Goal: Navigation & Orientation: Understand site structure

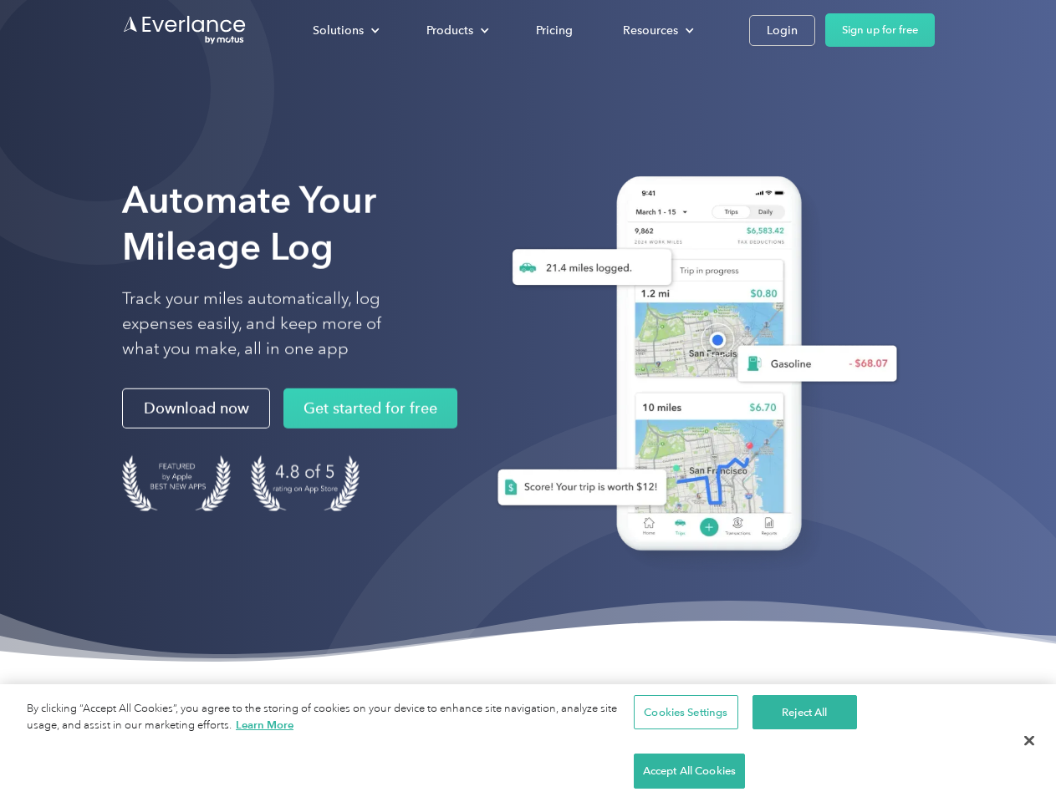
click at [345, 30] on div "Solutions" at bounding box center [338, 30] width 51 height 21
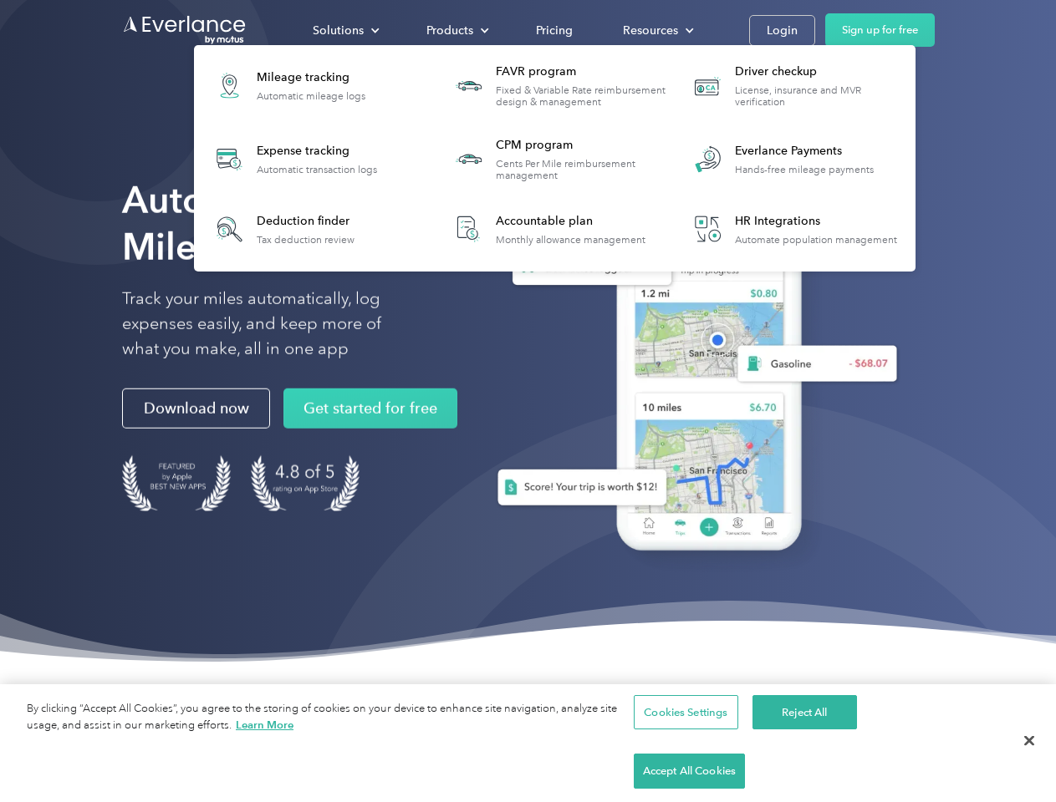
click at [456, 30] on div "Products" at bounding box center [449, 30] width 47 height 21
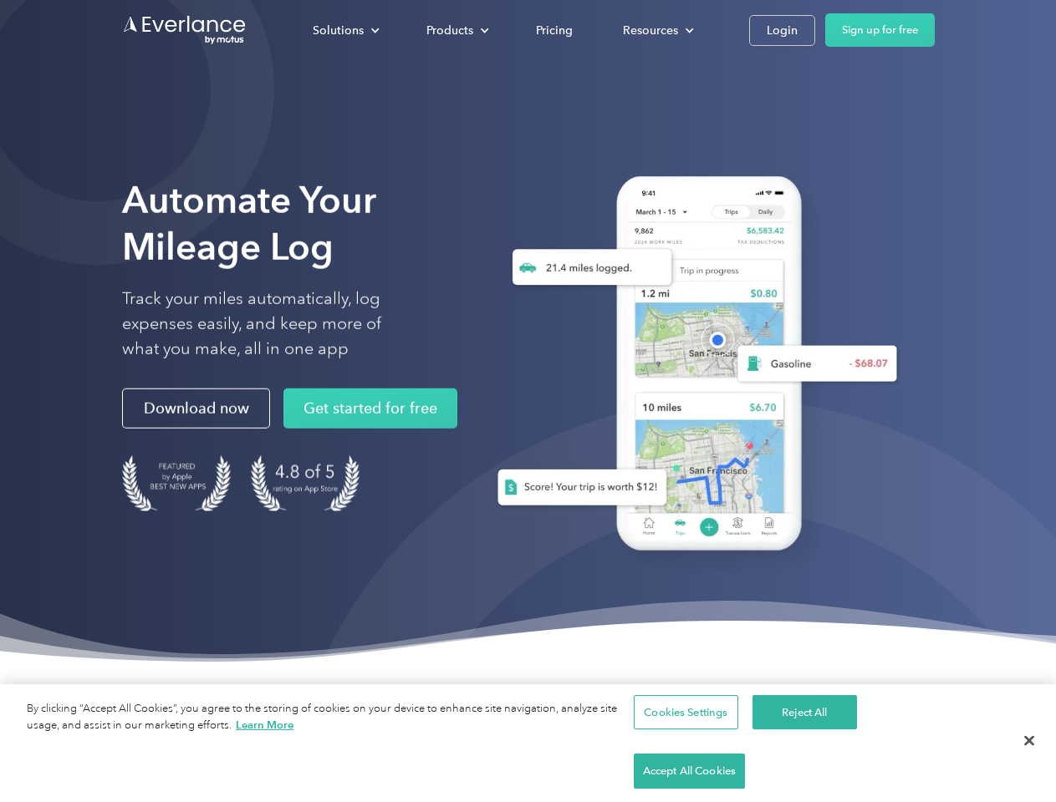
click at [656, 30] on div "Resources" at bounding box center [650, 30] width 55 height 21
click at [683, 730] on button "Cookies Settings" at bounding box center [686, 712] width 104 height 35
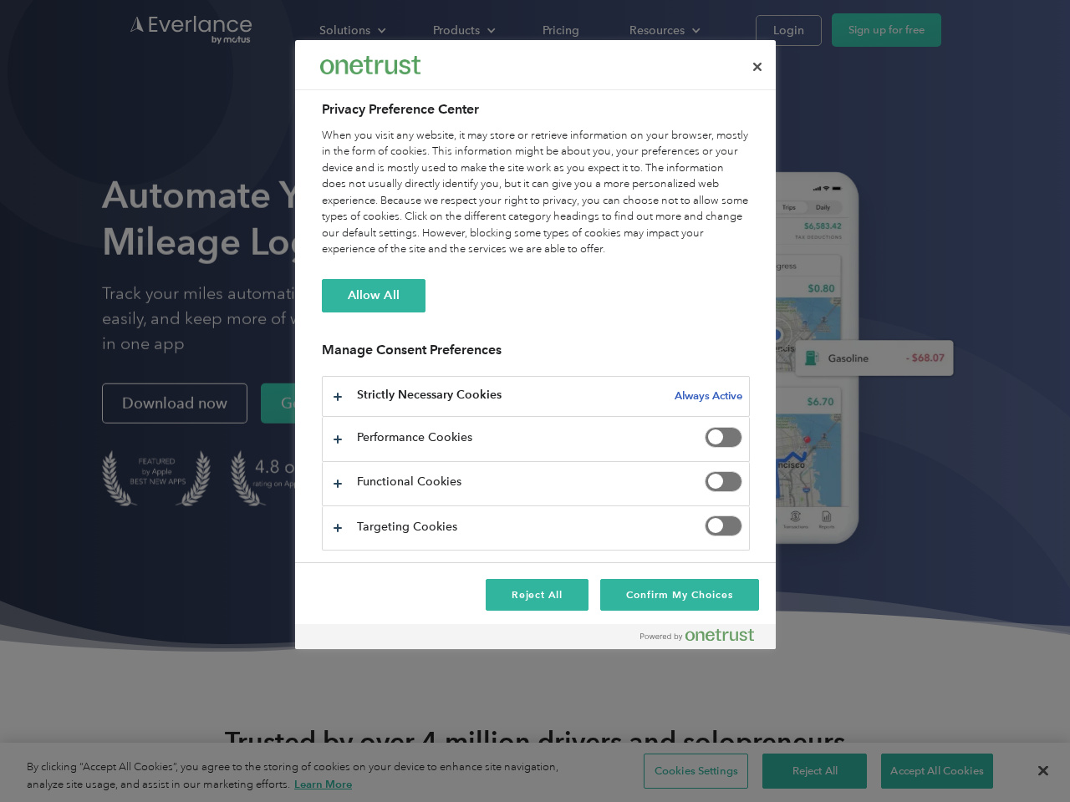
click at [802, 771] on div at bounding box center [535, 401] width 1070 height 802
click at [925, 771] on div at bounding box center [535, 401] width 1070 height 802
click at [1029, 771] on div at bounding box center [535, 401] width 1070 height 802
